Goal: Check status: Check status

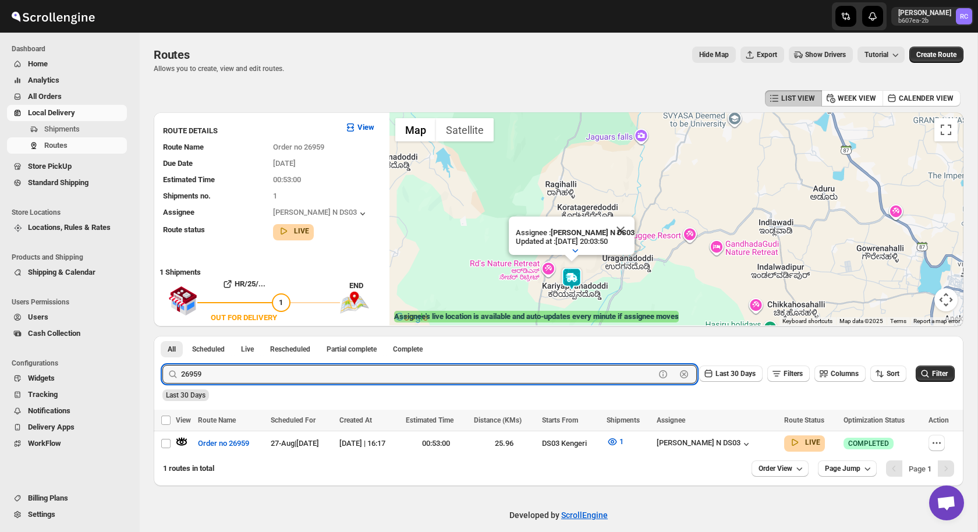
click at [212, 367] on input "26959" at bounding box center [418, 374] width 474 height 19
paste input "86"
type input "26986"
click at [162, 336] on button "Submit" at bounding box center [178, 342] width 33 height 12
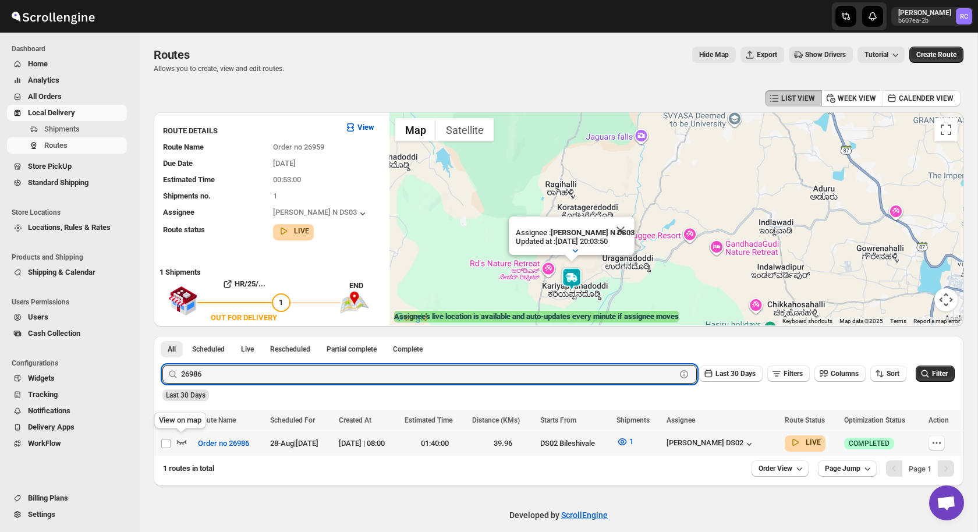
click at [180, 442] on icon "button" at bounding box center [182, 442] width 10 height 5
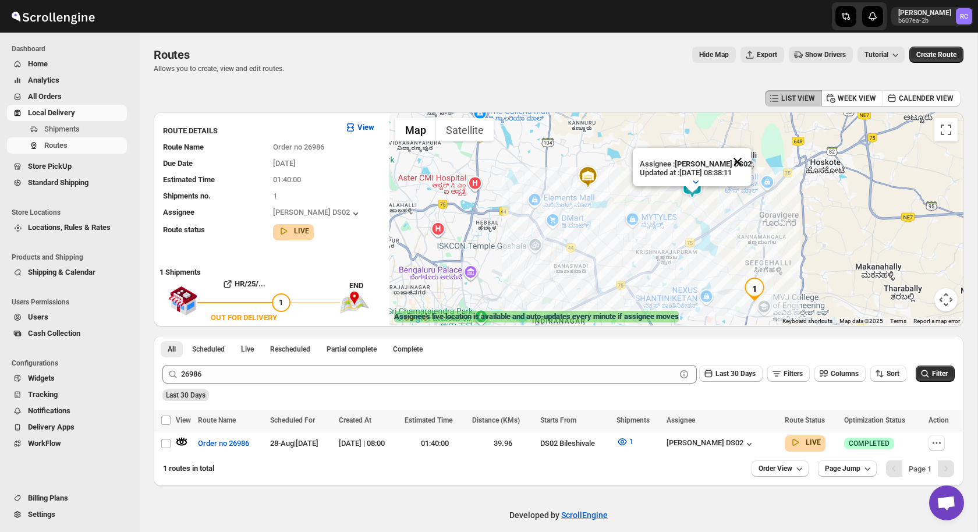
click at [740, 161] on button "Close" at bounding box center [737, 162] width 28 height 28
drag, startPoint x: 742, startPoint y: 224, endPoint x: 727, endPoint y: 216, distance: 17.2
click at [727, 216] on div at bounding box center [676, 218] width 574 height 213
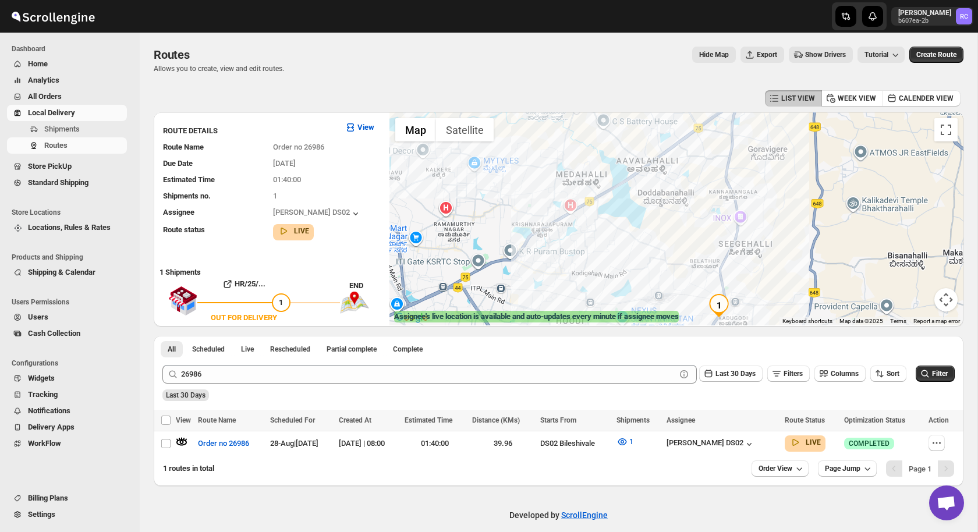
drag, startPoint x: 631, startPoint y: 137, endPoint x: 669, endPoint y: 219, distance: 91.1
click at [669, 219] on div at bounding box center [676, 218] width 574 height 213
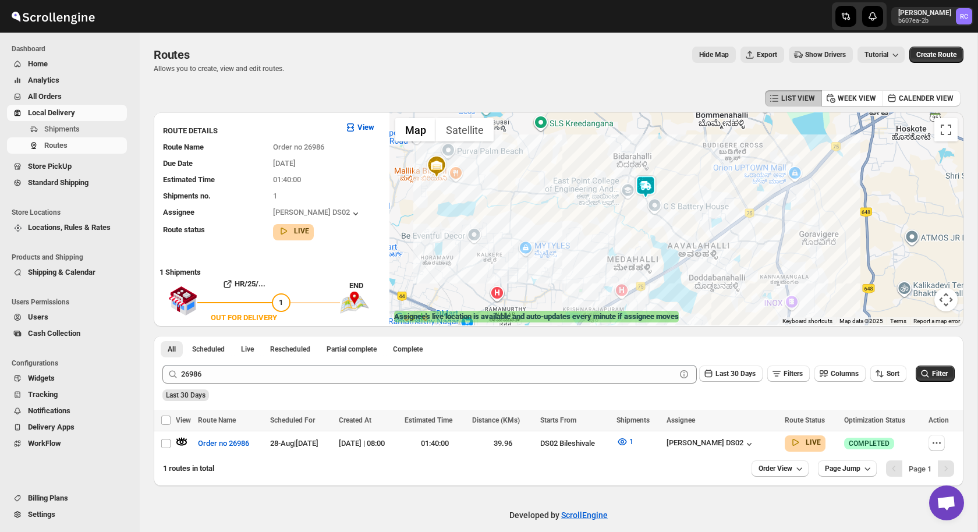
drag, startPoint x: 667, startPoint y: 200, endPoint x: 705, endPoint y: 282, distance: 90.3
click at [705, 282] on div at bounding box center [676, 218] width 574 height 213
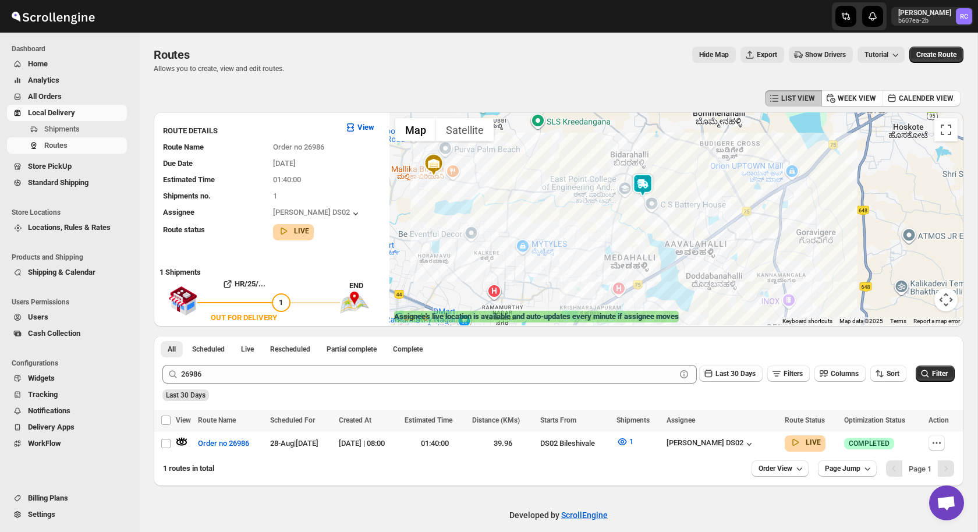
click at [644, 179] on img at bounding box center [642, 184] width 23 height 23
click at [642, 187] on img at bounding box center [642, 184] width 23 height 23
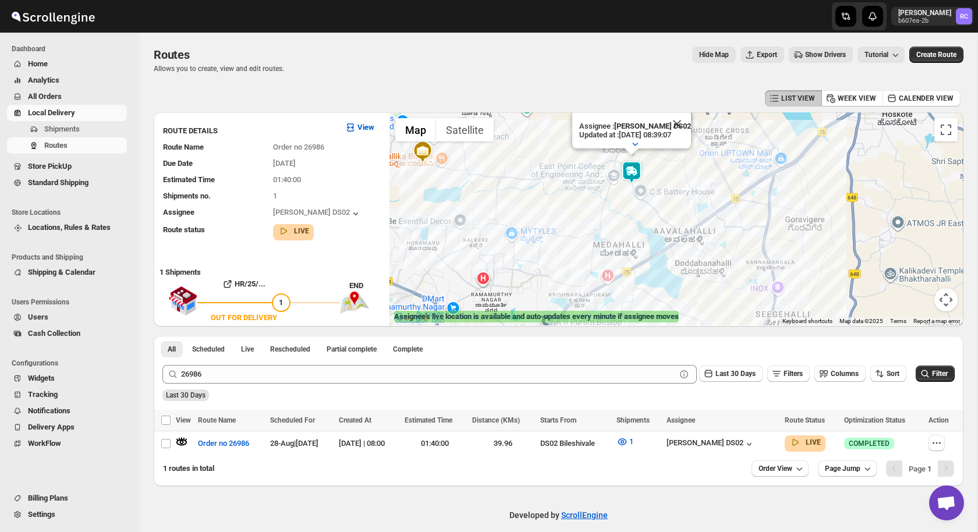
drag, startPoint x: 661, startPoint y: 280, endPoint x: 649, endPoint y: 240, distance: 41.8
click at [649, 240] on div "Assignee : [PERSON_NAME] DS02 Updated at : [DATE] 08:39:07 Duty mode Enabled Ba…" at bounding box center [676, 218] width 574 height 213
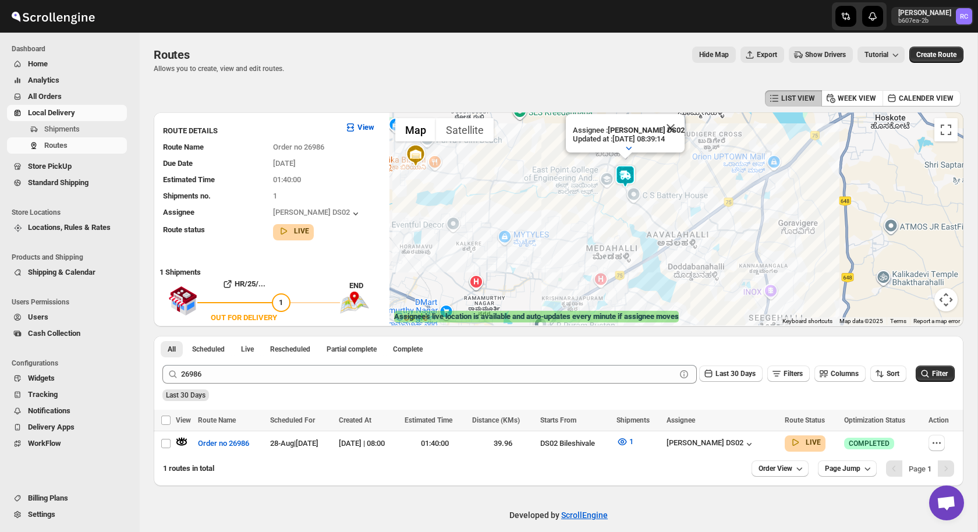
drag, startPoint x: 655, startPoint y: 270, endPoint x: 648, endPoint y: 233, distance: 37.3
click at [649, 233] on div "Assignee : [PERSON_NAME] DS02 Updated at : [DATE] 08:39:14 Duty mode Enabled Ba…" at bounding box center [676, 218] width 574 height 213
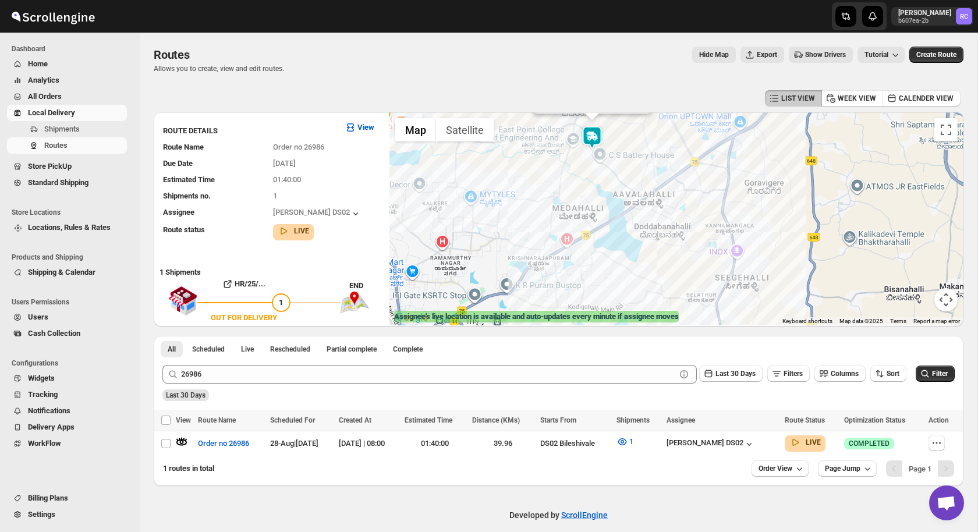
drag, startPoint x: 579, startPoint y: 264, endPoint x: 542, endPoint y: 191, distance: 81.7
click at [542, 190] on div "Assignee : [PERSON_NAME] DS02 Updated at : [DATE] 08:39:21 Duty mode Enabled Ba…" at bounding box center [676, 218] width 574 height 213
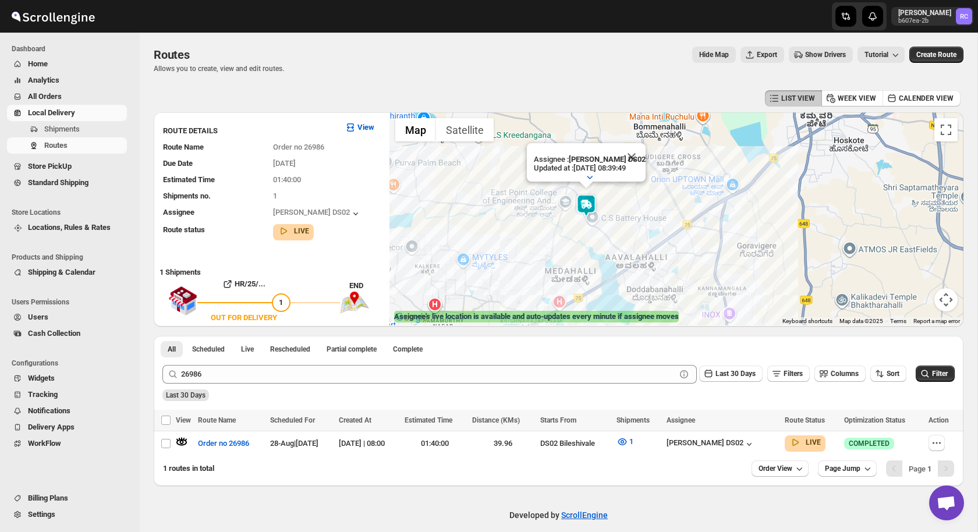
drag, startPoint x: 606, startPoint y: 269, endPoint x: 563, endPoint y: 181, distance: 98.4
click at [563, 181] on div "Assignee : [PERSON_NAME] DS02 Updated at : [DATE] 08:39:49 Duty mode Enabled Ba…" at bounding box center [676, 218] width 574 height 213
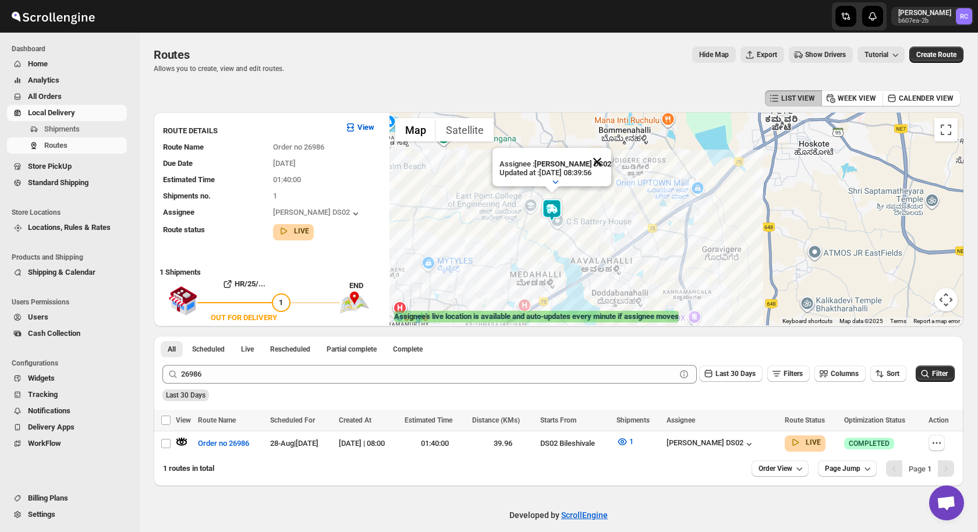
click at [603, 159] on button "Close" at bounding box center [597, 162] width 28 height 28
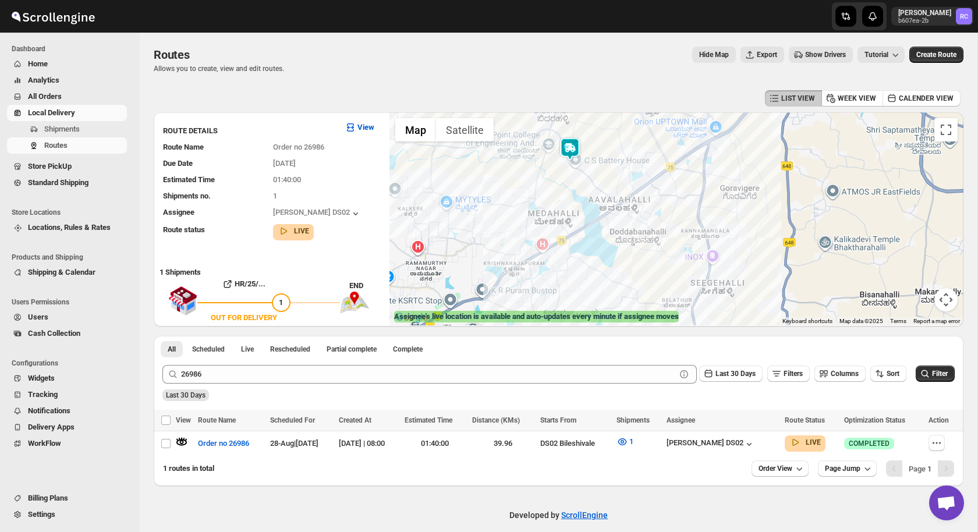
drag, startPoint x: 617, startPoint y: 255, endPoint x: 636, endPoint y: 190, distance: 67.8
click at [636, 190] on div at bounding box center [676, 218] width 574 height 213
click at [575, 145] on img at bounding box center [570, 146] width 23 height 23
click at [575, 148] on img at bounding box center [570, 146] width 23 height 23
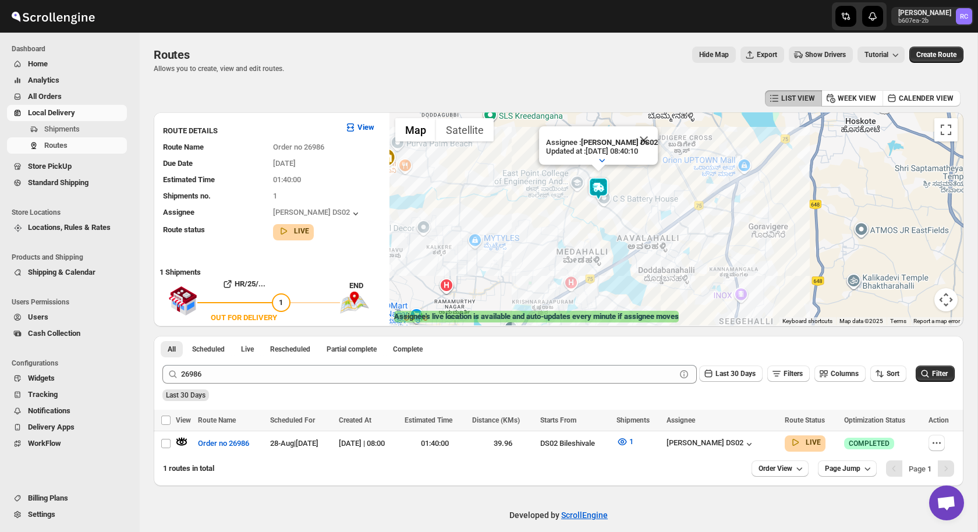
drag, startPoint x: 531, startPoint y: 248, endPoint x: 564, endPoint y: 225, distance: 40.4
click at [564, 225] on div "Assignee : [PERSON_NAME] DS02 Updated at : [DATE] 08:40:10 Duty mode Enabled Ba…" at bounding box center [676, 218] width 574 height 213
